Goal: Use online tool/utility: Utilize a website feature to perform a specific function

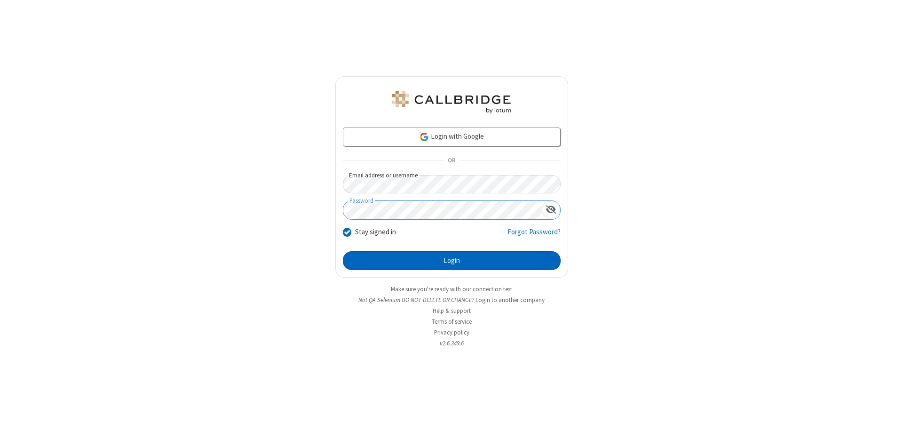
click at [451, 260] on button "Login" at bounding box center [452, 260] width 218 height 19
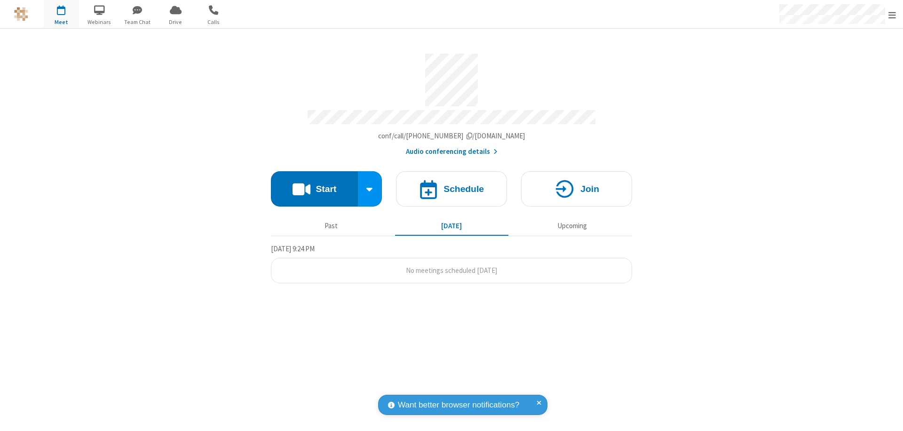
click at [314, 184] on button "Start" at bounding box center [314, 188] width 87 height 35
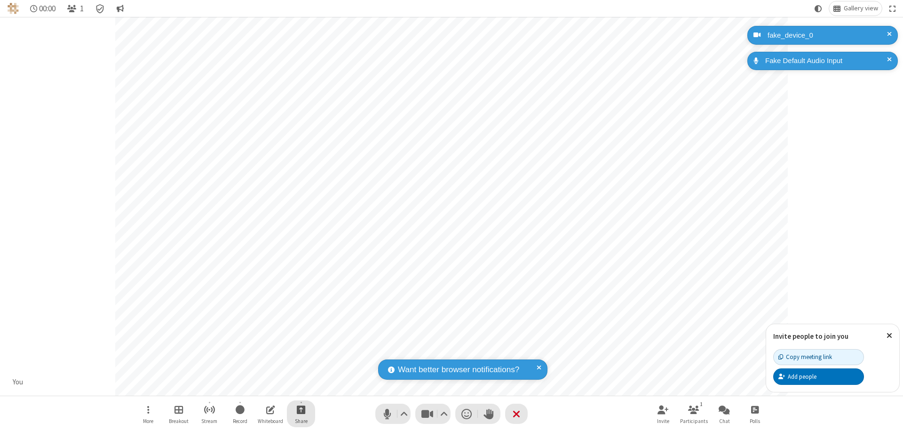
click at [301, 409] on span "Start sharing" at bounding box center [301, 409] width 9 height 12
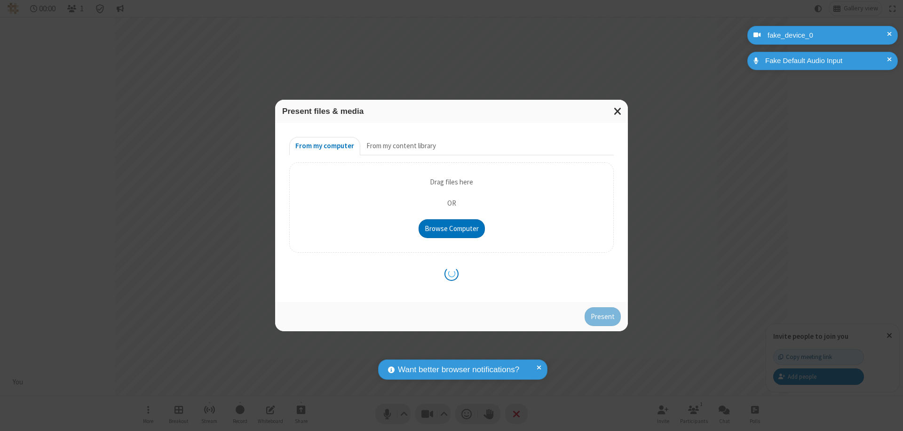
type input "C:\fakepath\doc_test.docx"
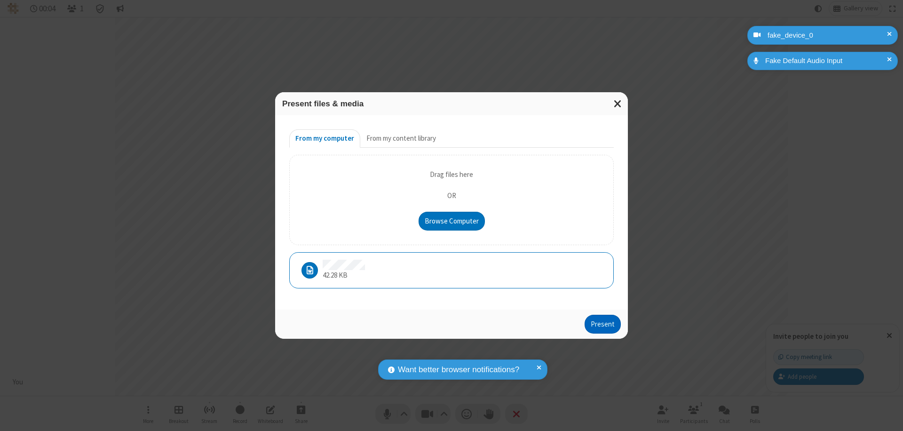
click at [603, 323] on button "Present" at bounding box center [602, 323] width 36 height 19
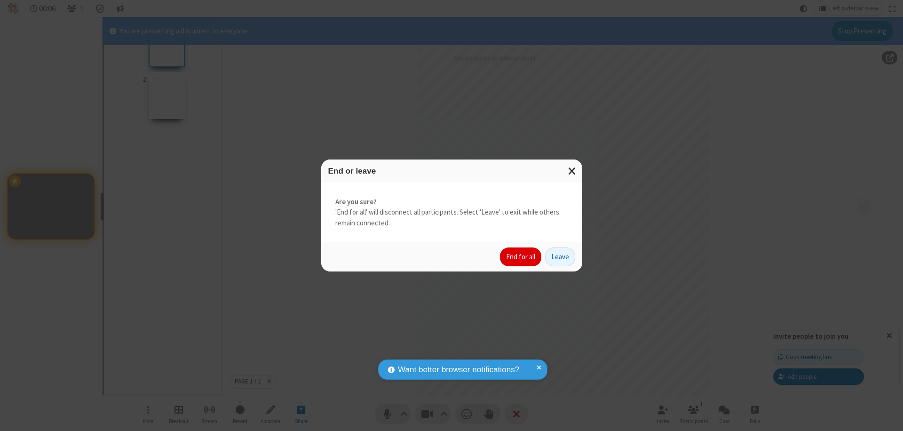
click at [521, 257] on button "End for all" at bounding box center [520, 256] width 41 height 19
